Goal: Learn about a topic

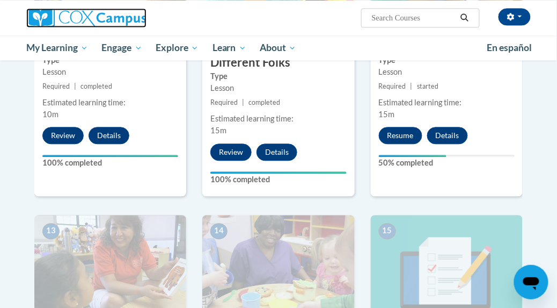
scroll to position [1272, 0]
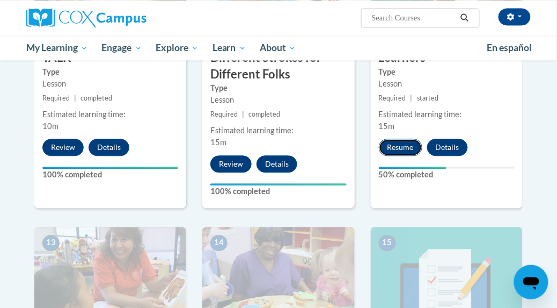
click at [396, 148] on button "Resume" at bounding box center [400, 147] width 43 height 17
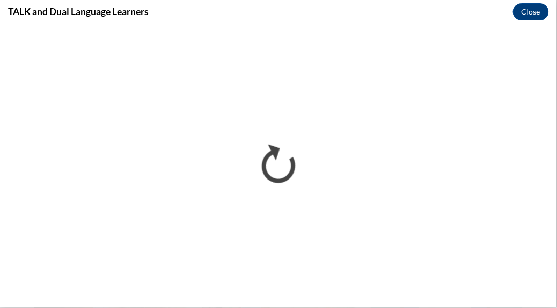
scroll to position [0, 0]
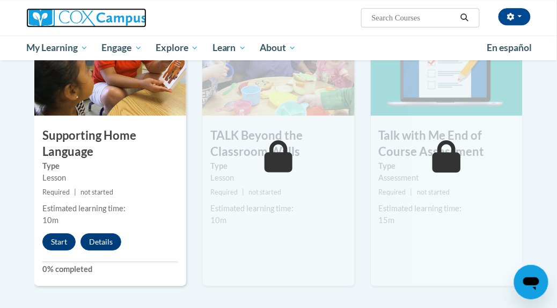
scroll to position [1492, 0]
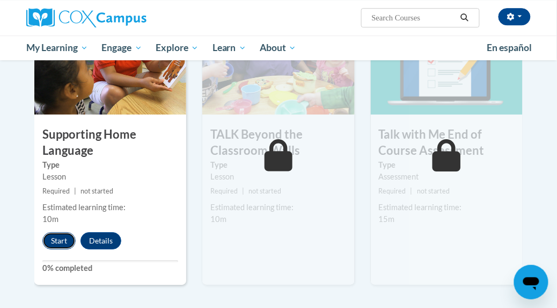
click at [54, 240] on button "Start" at bounding box center [58, 240] width 33 height 17
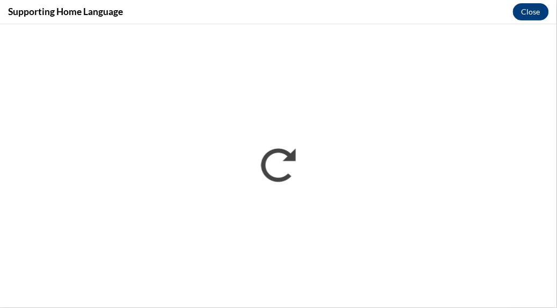
scroll to position [0, 0]
